Goal: Task Accomplishment & Management: Manage account settings

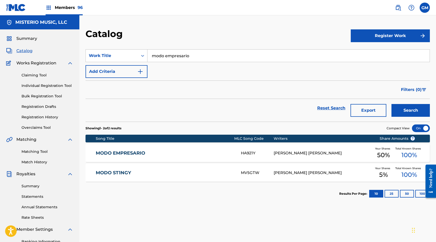
click at [63, 8] on span "Members 96" at bounding box center [69, 8] width 28 height 6
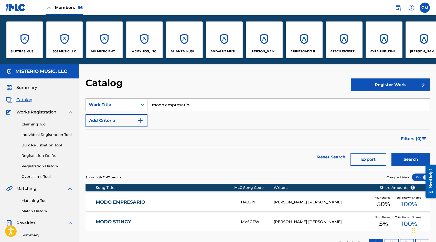
click at [177, 41] on div "ALIANZA MUSIC PUBLISHING, INC" at bounding box center [184, 40] width 37 height 37
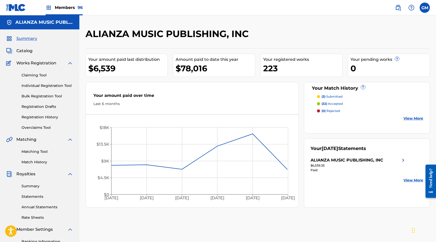
click at [41, 165] on div "Summary Catalog Works Registration Claiming Tool Individual Registration Tool B…" at bounding box center [39, 160] width 79 height 263
click at [41, 162] on link "Match History" at bounding box center [48, 162] width 52 height 5
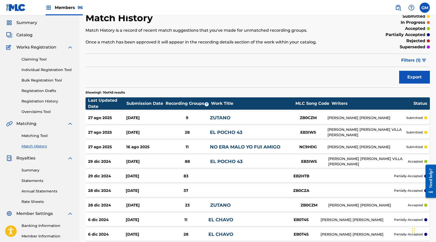
scroll to position [80, 0]
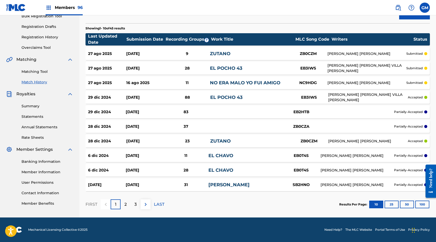
click at [146, 205] on img at bounding box center [146, 205] width 6 height 6
click at [115, 203] on p "1" at bounding box center [116, 205] width 2 height 6
